Goal: Information Seeking & Learning: Learn about a topic

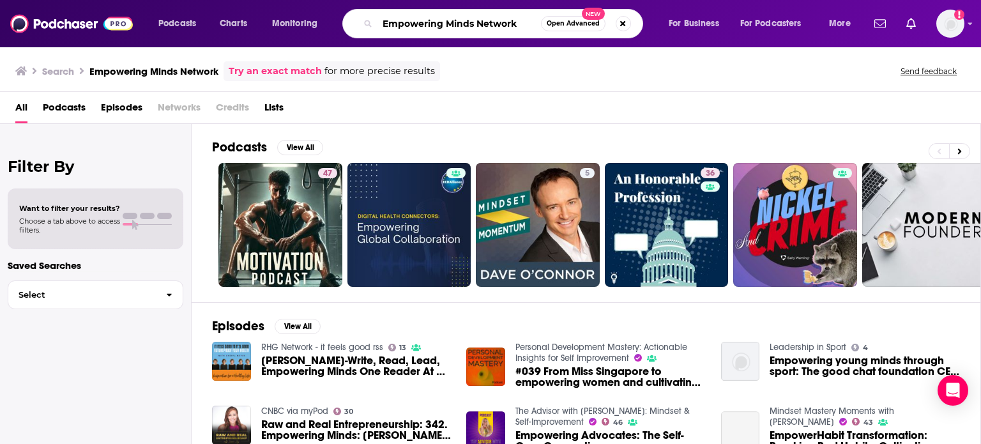
click at [398, 30] on input "Empowering Minds Network" at bounding box center [458, 23] width 163 height 20
paste input "of Spirit, Purpose & Energy"
type input "of Spirit, Purpose & Energy"
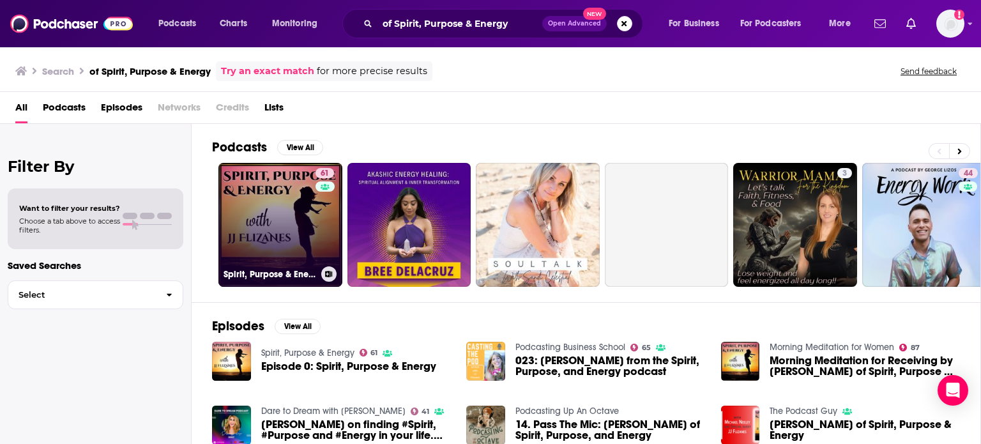
click at [284, 195] on link "61 Spirit, Purpose & Energy" at bounding box center [280, 225] width 124 height 124
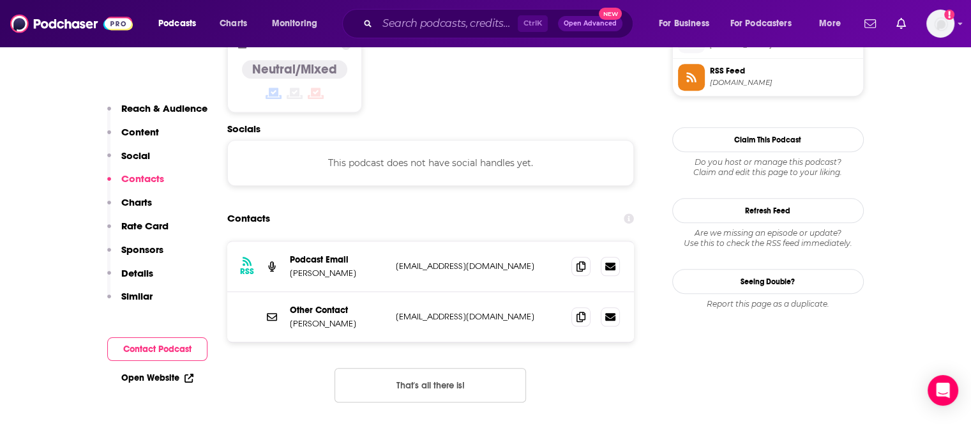
scroll to position [1086, 0]
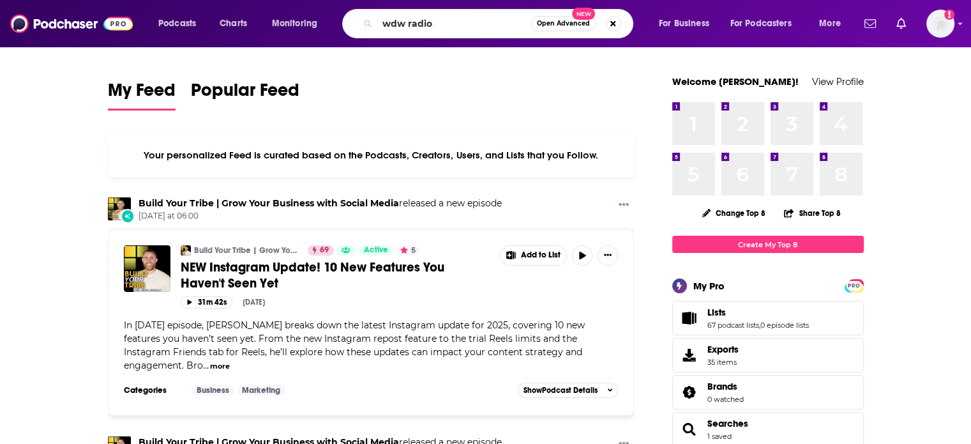
type input "wdw radio"
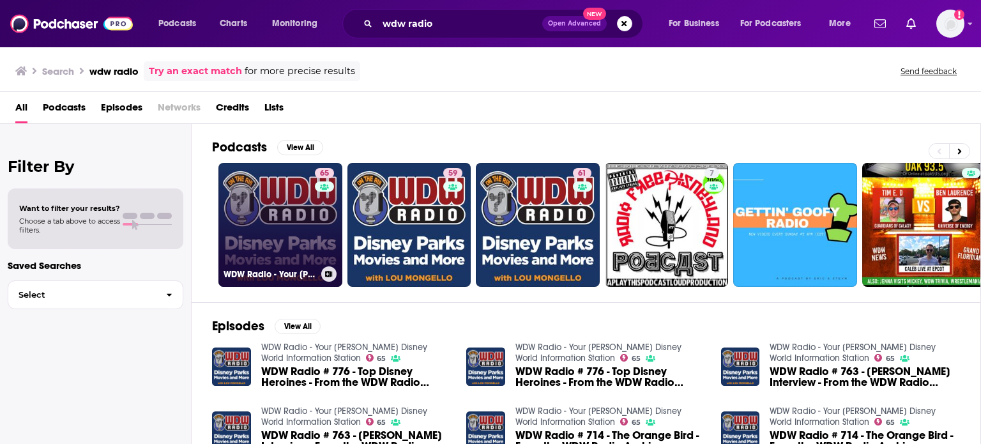
click at [284, 211] on link "65 WDW Radio - Your [PERSON_NAME] Disney World Information Station" at bounding box center [280, 225] width 124 height 124
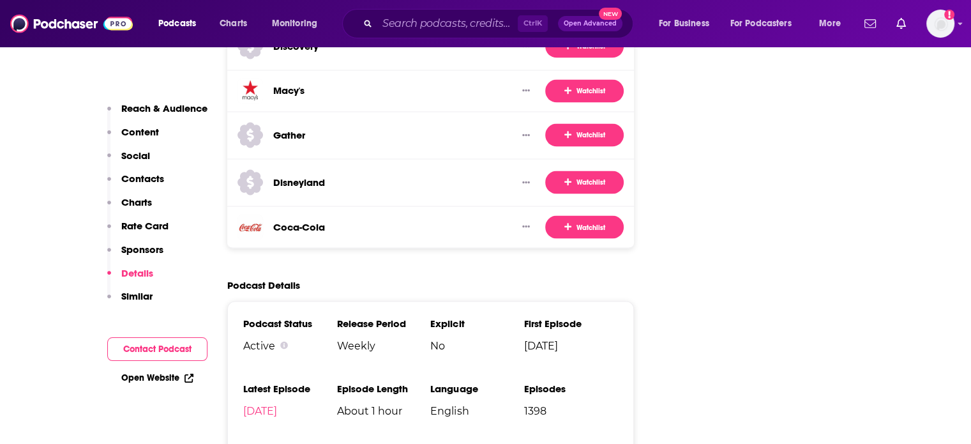
scroll to position [2299, 0]
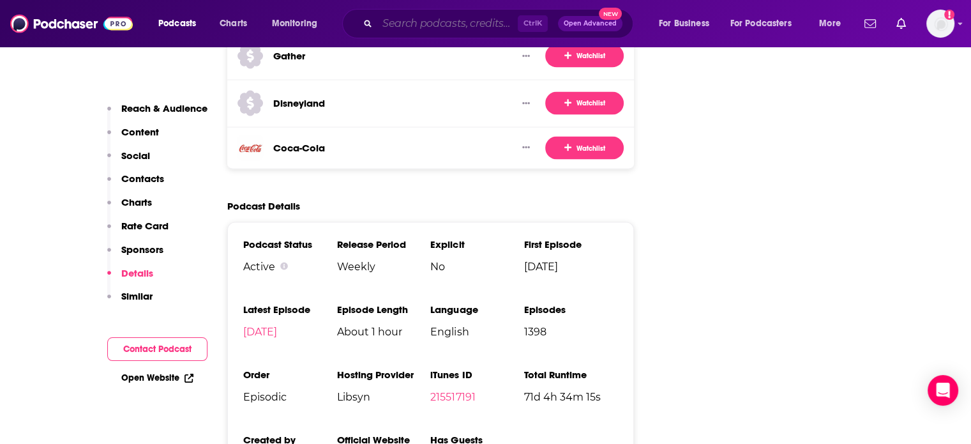
click at [437, 21] on input "Search podcasts, credits, & more..." at bounding box center [447, 23] width 140 height 20
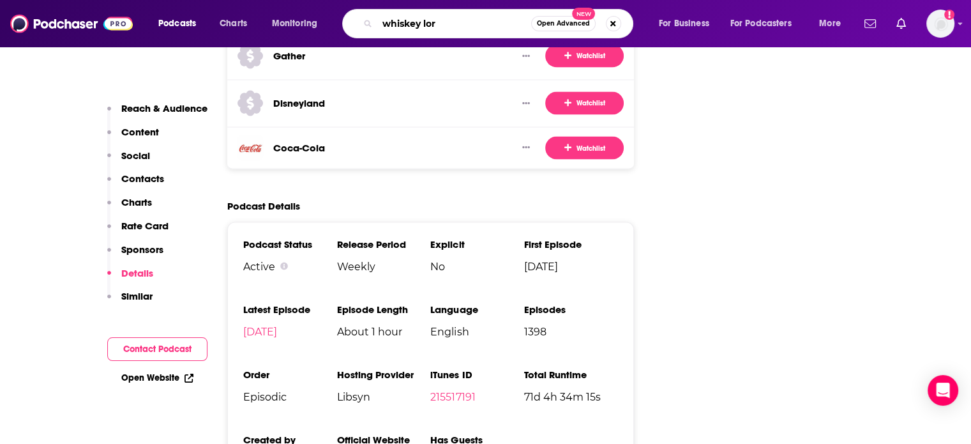
type input "whiskey lore"
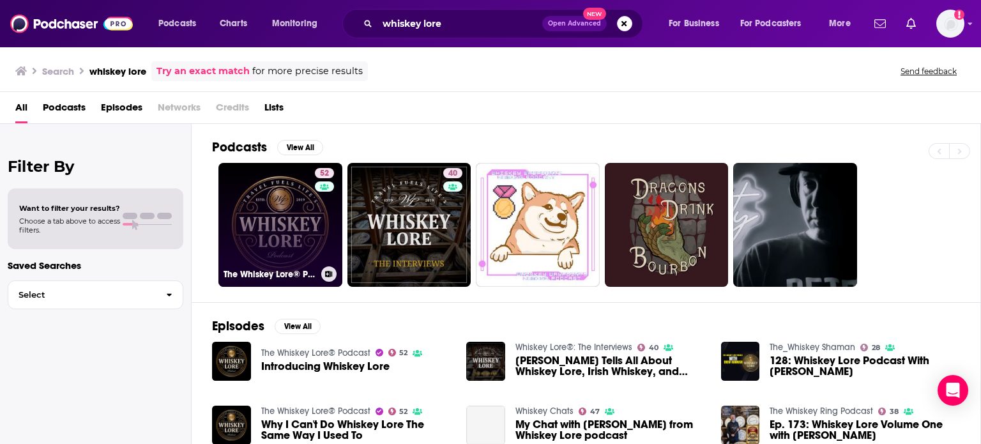
click at [298, 200] on link "52 The Whiskey Lore® Podcast" at bounding box center [280, 225] width 124 height 124
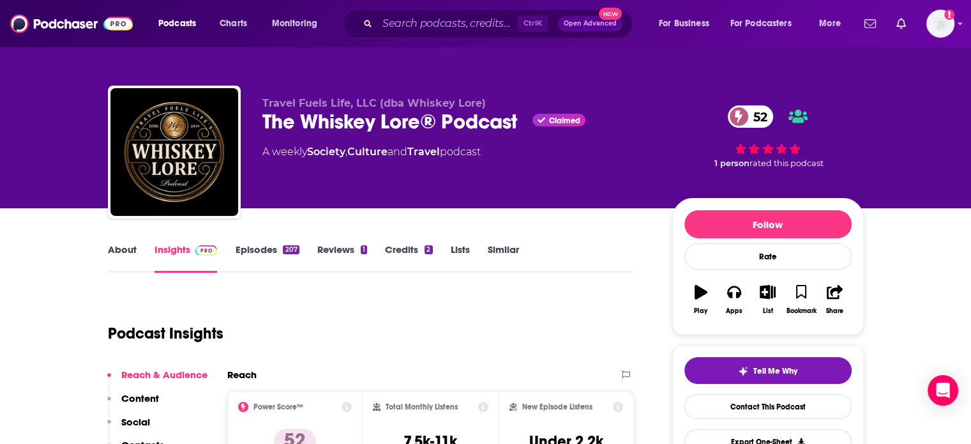
scroll to position [64, 0]
